Goal: Find specific page/section: Find specific page/section

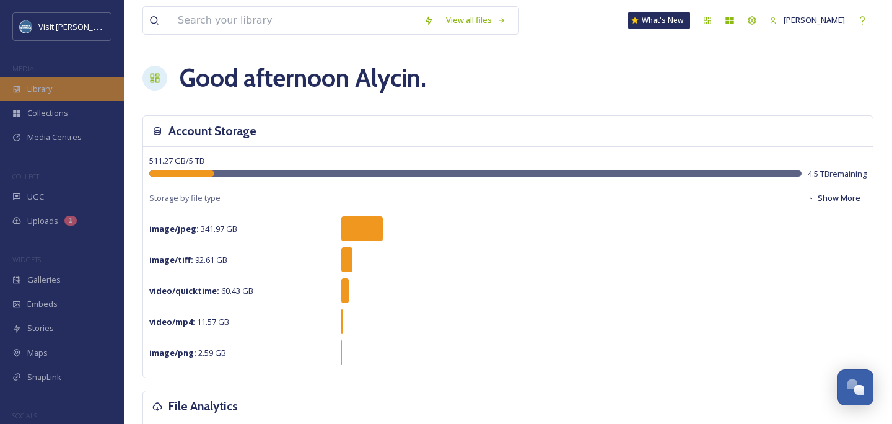
click at [37, 92] on span "Library" at bounding box center [39, 89] width 25 height 12
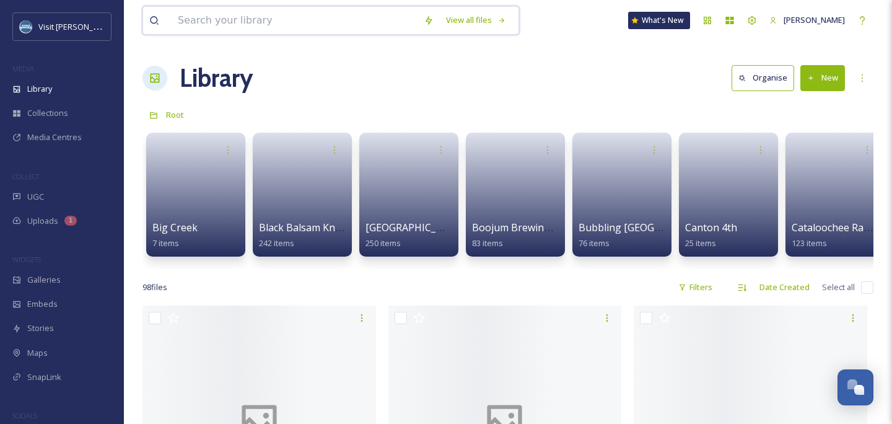
click at [311, 16] on input at bounding box center [295, 20] width 246 height 27
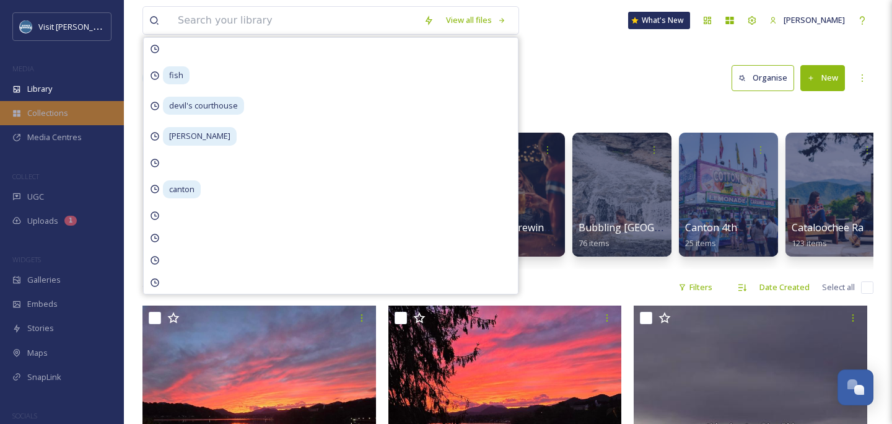
click at [46, 106] on div "Collections" at bounding box center [62, 113] width 124 height 24
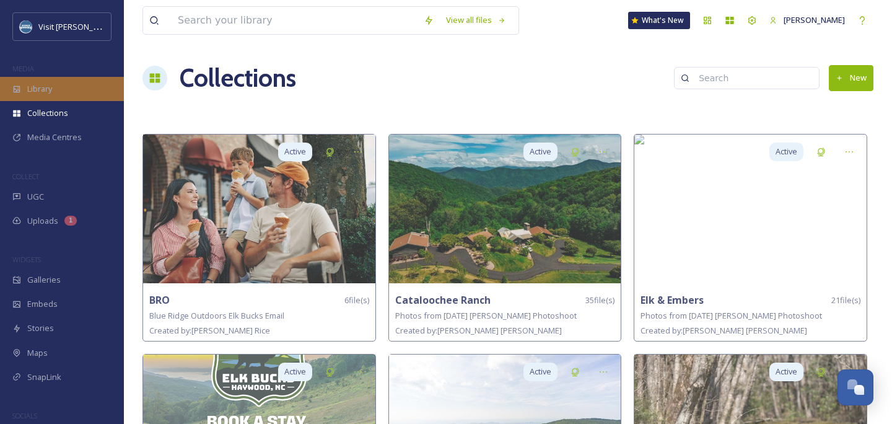
click at [41, 82] on div "Library" at bounding box center [62, 89] width 124 height 24
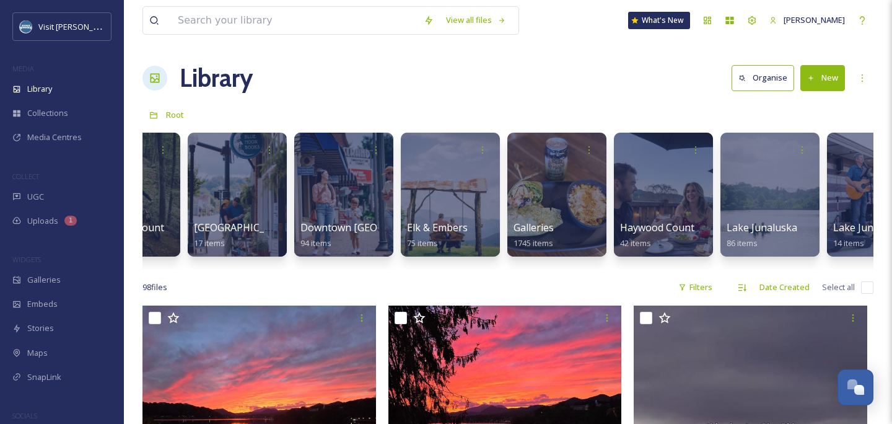
scroll to position [0, 1069]
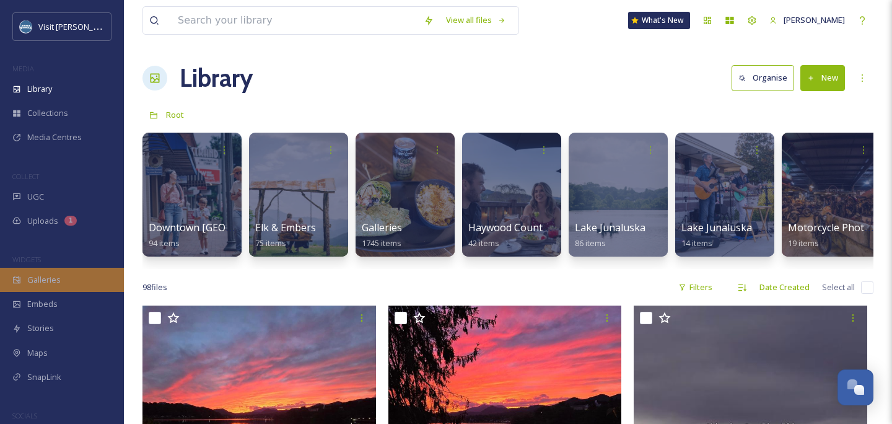
click at [56, 281] on span "Galleries" at bounding box center [43, 280] width 33 height 12
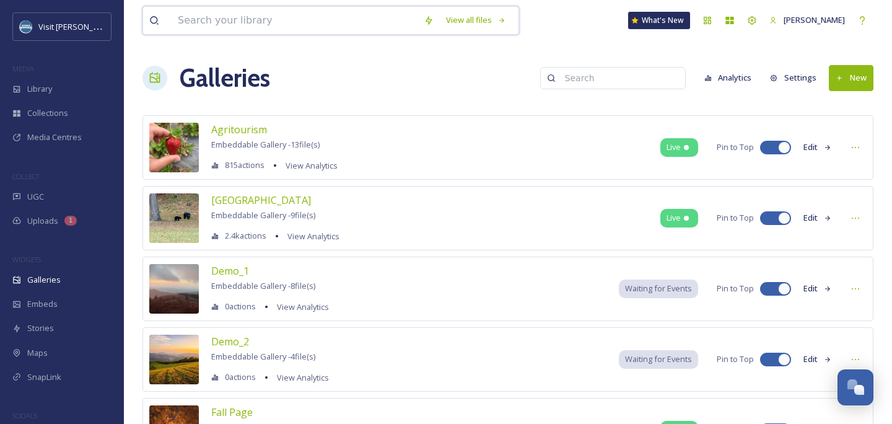
click at [212, 34] on div "View all files" at bounding box center [331, 20] width 377 height 29
click at [580, 76] on input at bounding box center [619, 78] width 120 height 25
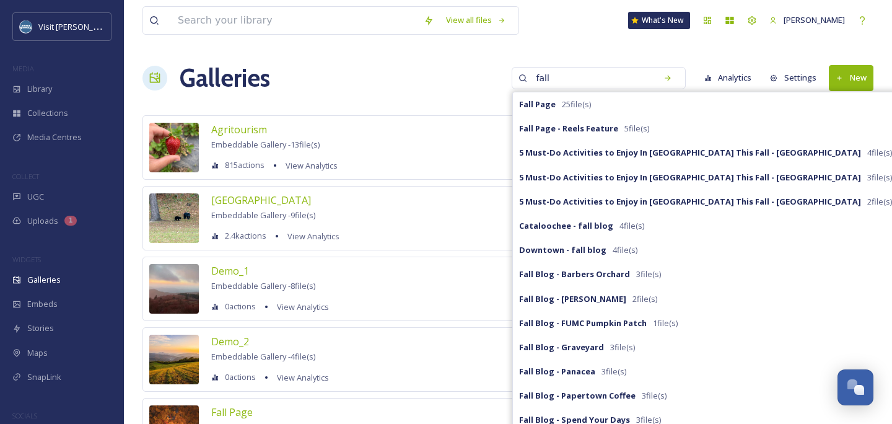
type input "fall"
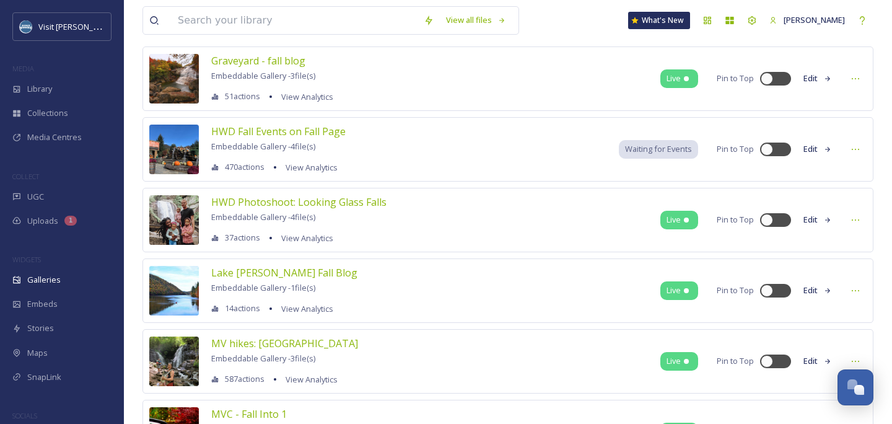
scroll to position [1198, 0]
